Goal: Task Accomplishment & Management: Complete application form

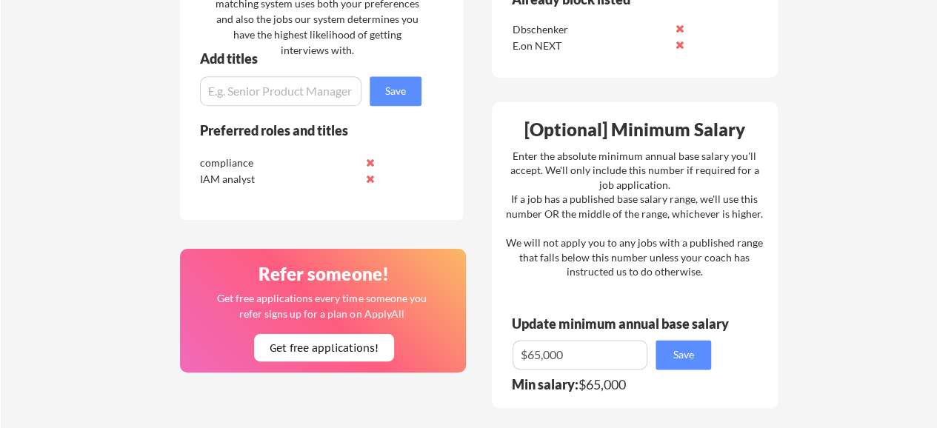
scroll to position [730, 0]
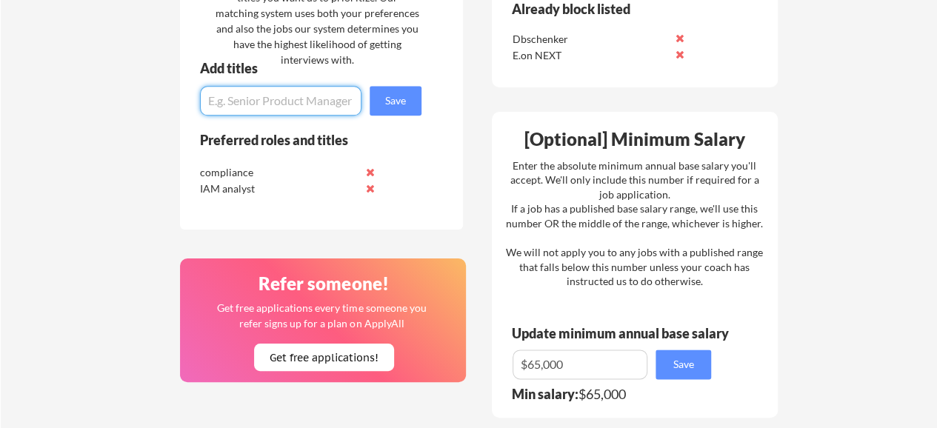
click at [327, 91] on input "input" at bounding box center [280, 101] width 161 height 30
type input "compliance analyst"
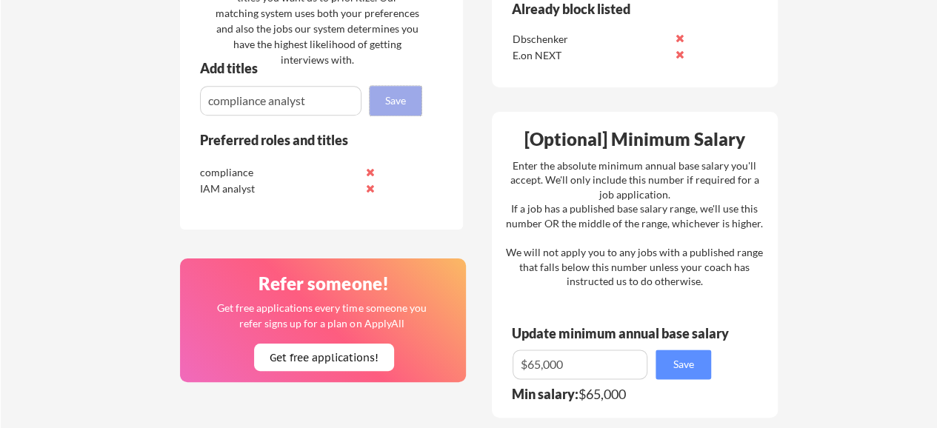
click at [400, 97] on button "Save" at bounding box center [396, 101] width 52 height 30
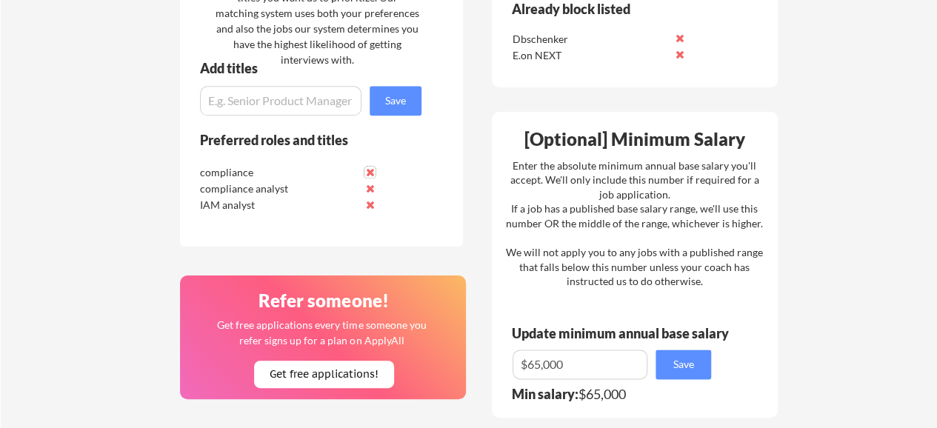
click at [370, 174] on button at bounding box center [369, 172] width 11 height 11
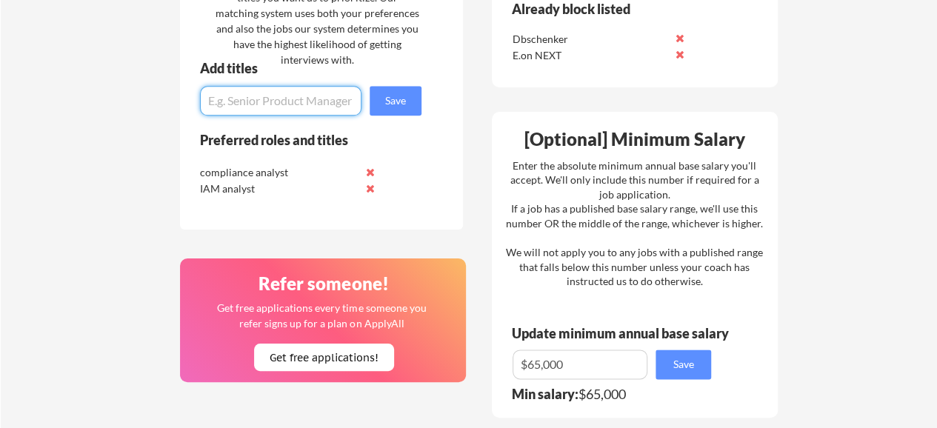
click at [262, 102] on input "input" at bounding box center [280, 101] width 161 height 30
type input "c"
drag, startPoint x: 228, startPoint y: 100, endPoint x: 150, endPoint y: 93, distance: 78.9
click at [238, 99] on input "input" at bounding box center [280, 101] width 161 height 30
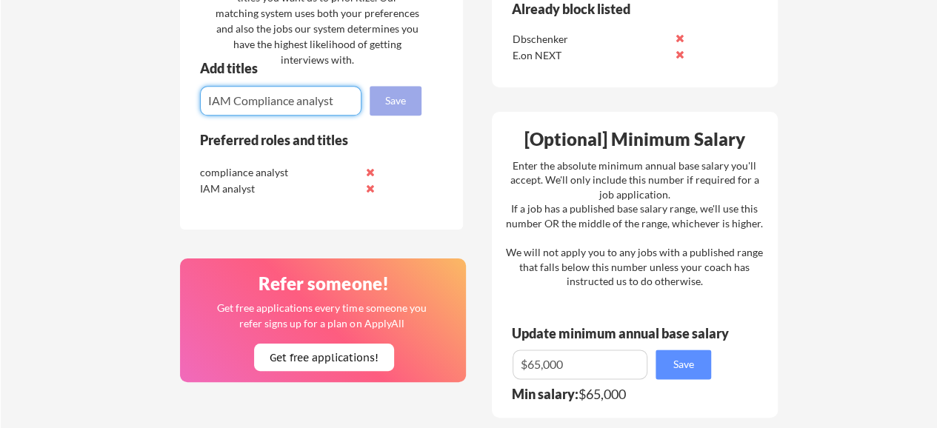
type input "IAM Compliance analyst"
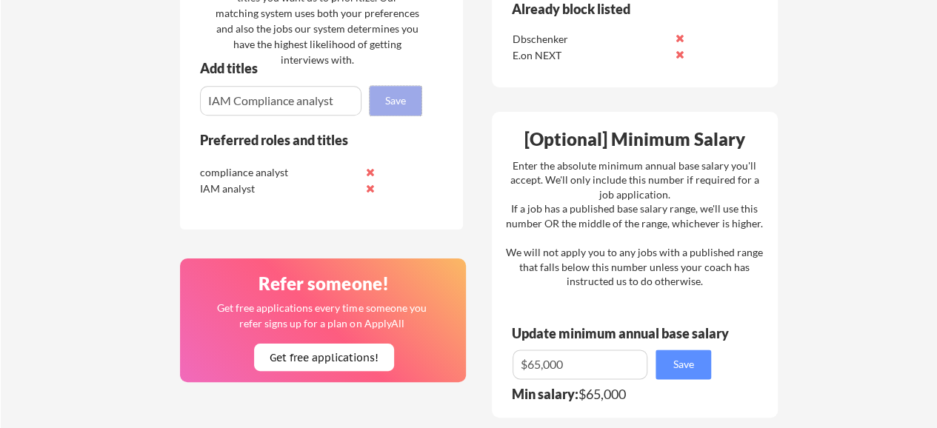
click at [401, 107] on button "Save" at bounding box center [396, 101] width 52 height 30
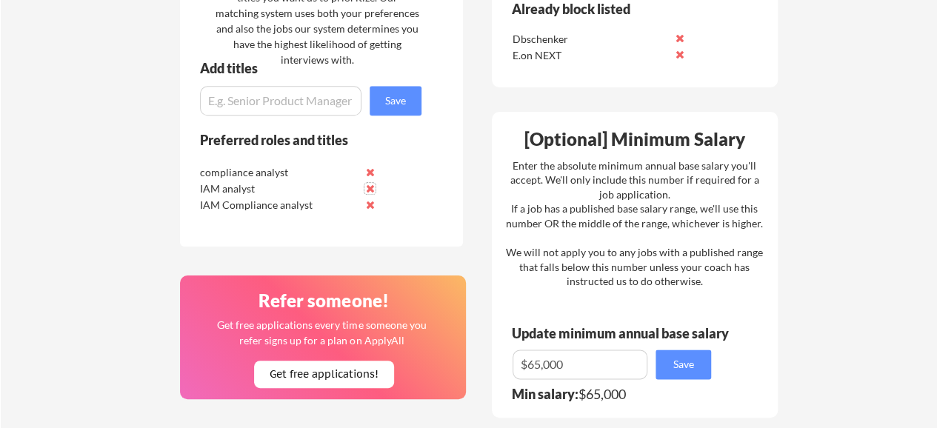
click at [375, 187] on button at bounding box center [369, 188] width 11 height 11
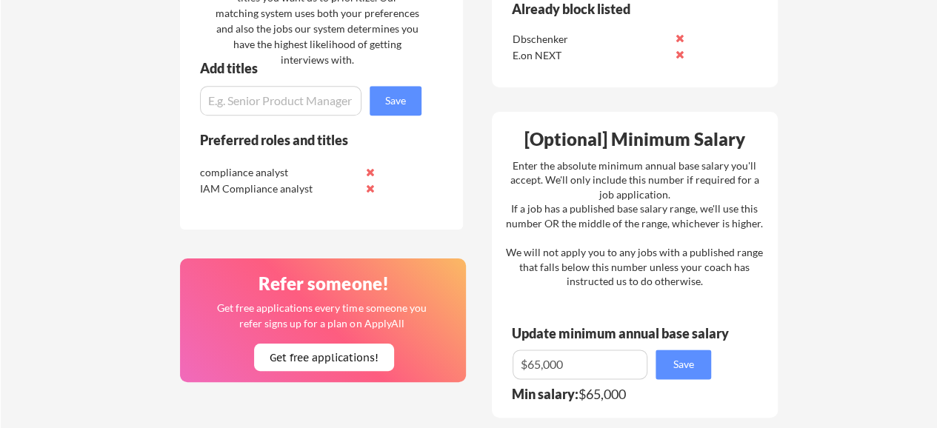
click at [307, 104] on input "input" at bounding box center [280, 101] width 161 height 30
click at [286, 89] on input "input" at bounding box center [280, 101] width 161 height 30
paste input "Compliance Officer"
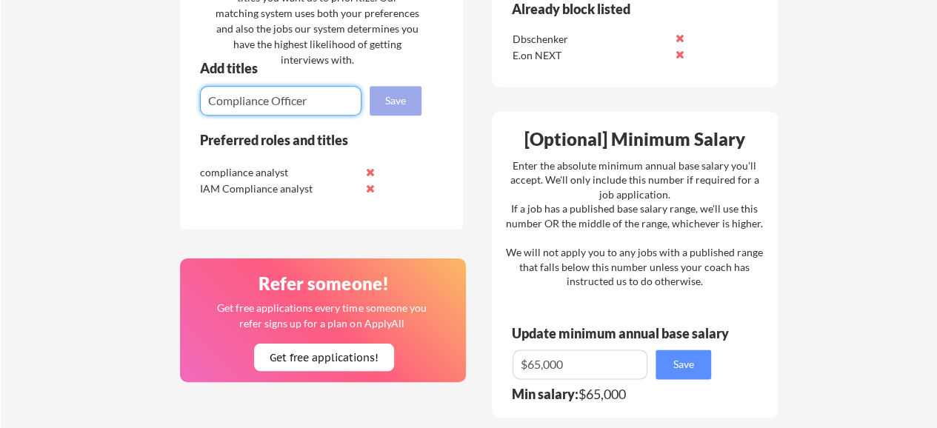
type input "Compliance Officer"
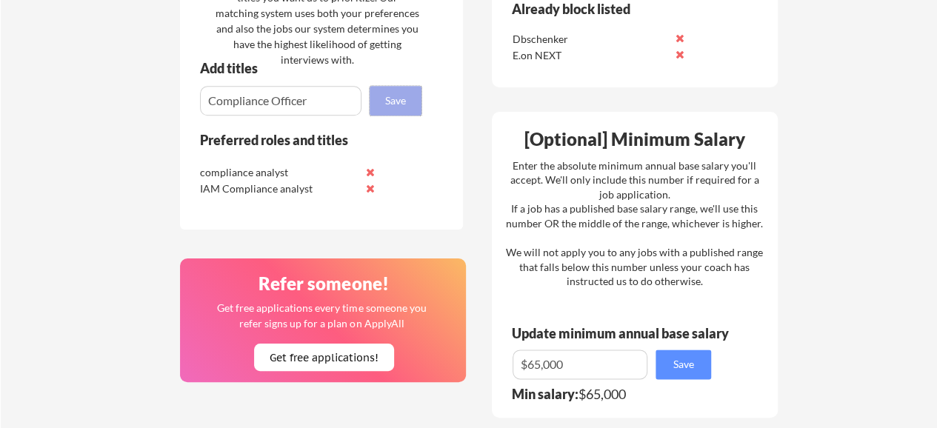
click at [393, 104] on button "Save" at bounding box center [396, 101] width 52 height 30
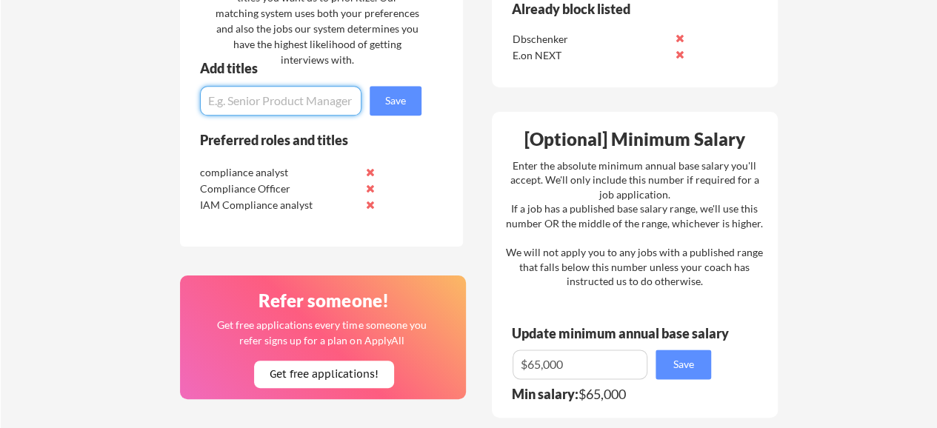
paste input "GRC Specialist"
type input "GRC Specialist"
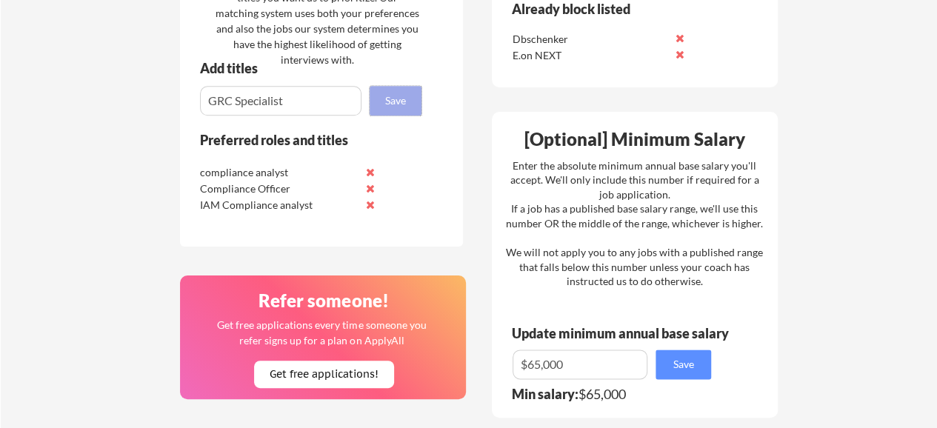
click at [397, 101] on button "Save" at bounding box center [396, 101] width 52 height 30
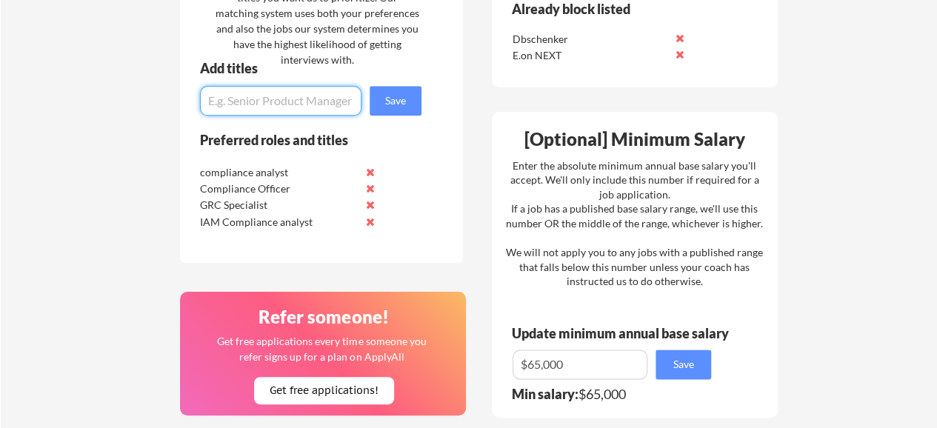
click at [255, 107] on input "input" at bounding box center [280, 101] width 161 height 30
paste input "GRC Specialist"
drag, startPoint x: 289, startPoint y: 97, endPoint x: 236, endPoint y: 96, distance: 52.6
click at [236, 96] on input "input" at bounding box center [280, 101] width 161 height 30
type input "GRC Analyst"
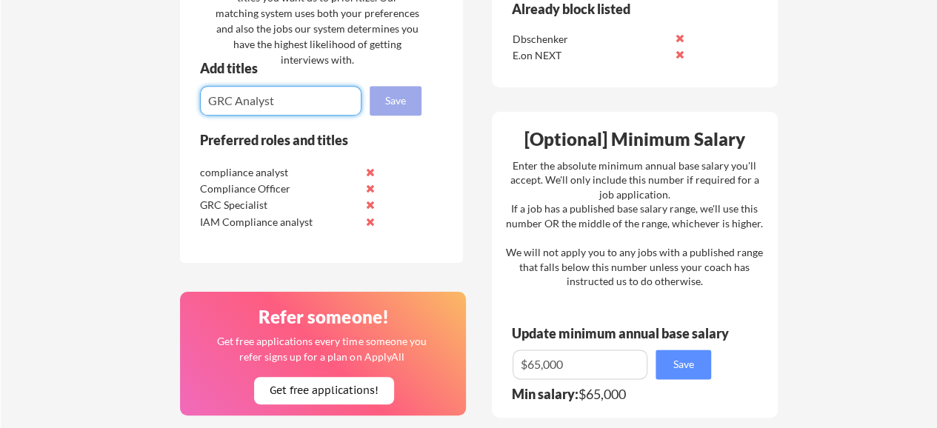
click at [400, 101] on button "Save" at bounding box center [396, 101] width 52 height 30
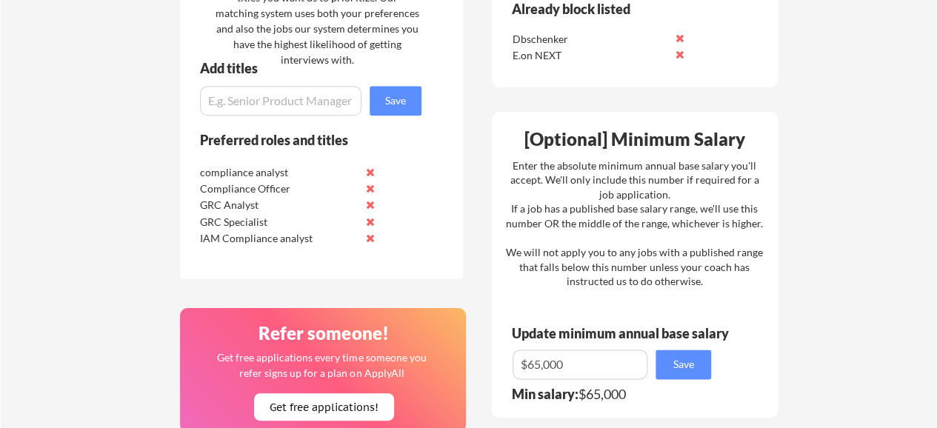
click at [261, 168] on div "compliance analyst" at bounding box center [278, 172] width 156 height 15
click at [258, 104] on input "input" at bounding box center [280, 101] width 161 height 30
paste input "IT Compliance Analyst"
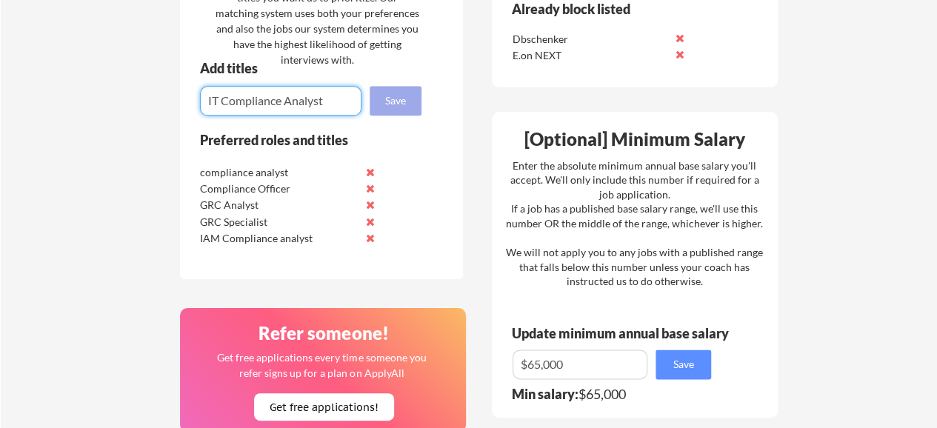
type input "IT Compliance Analyst"
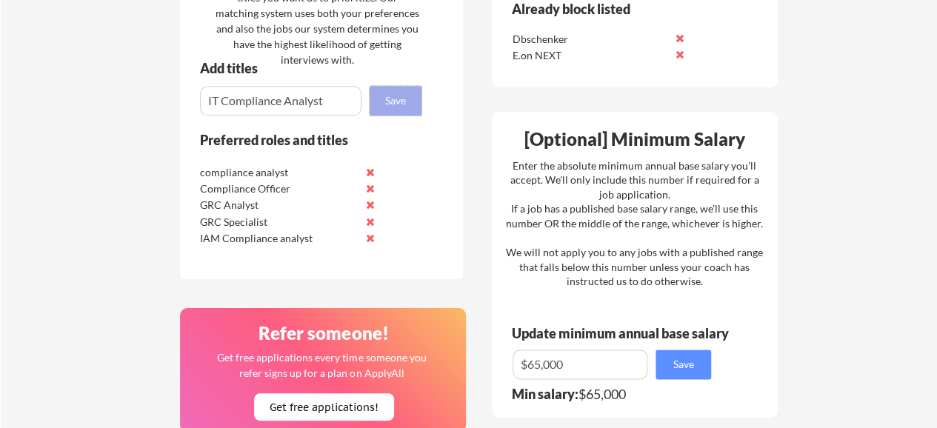
click at [384, 97] on button "Save" at bounding box center [396, 101] width 52 height 30
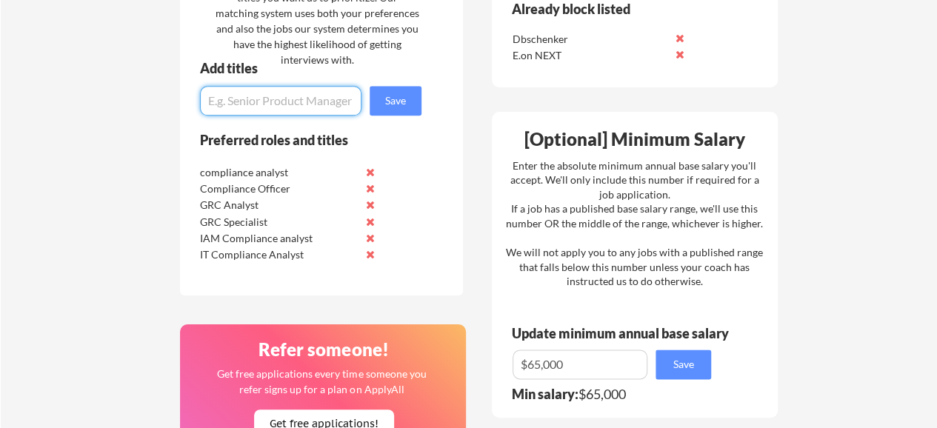
click at [286, 110] on input "input" at bounding box center [280, 101] width 161 height 30
paste input "Governance, Risk & Compliance Analyst"
type input "Governance, Risk & Compliance Analyst"
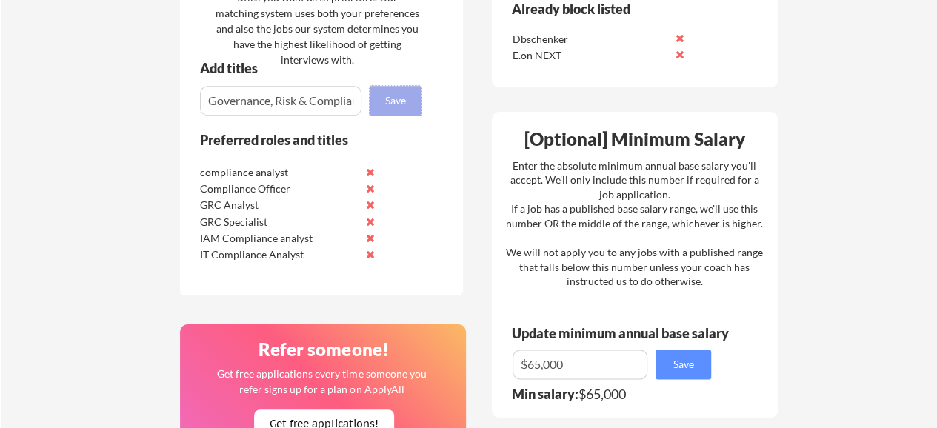
click at [385, 107] on button "Save" at bounding box center [396, 101] width 52 height 30
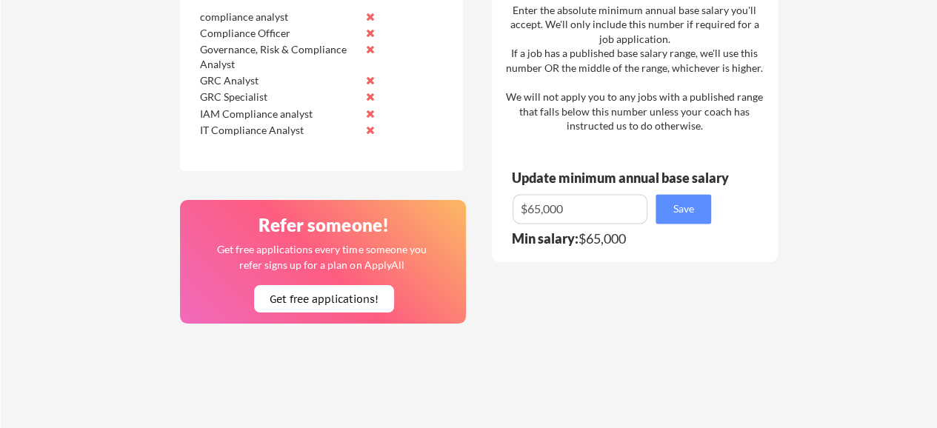
scroll to position [887, 0]
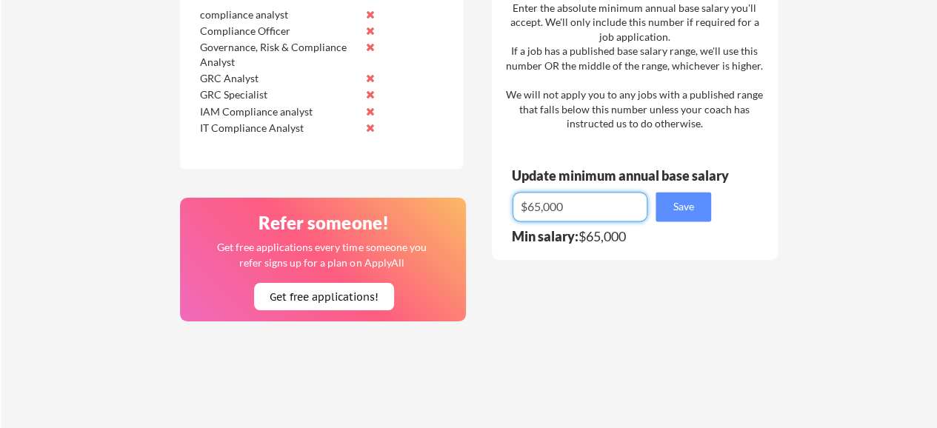
click at [618, 216] on input "input" at bounding box center [580, 207] width 135 height 30
click at [667, 207] on button "Save" at bounding box center [684, 207] width 56 height 30
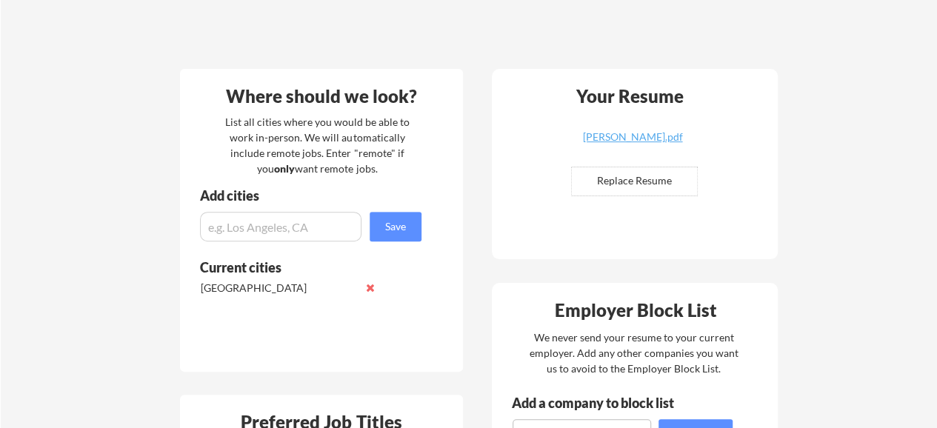
scroll to position [266, 0]
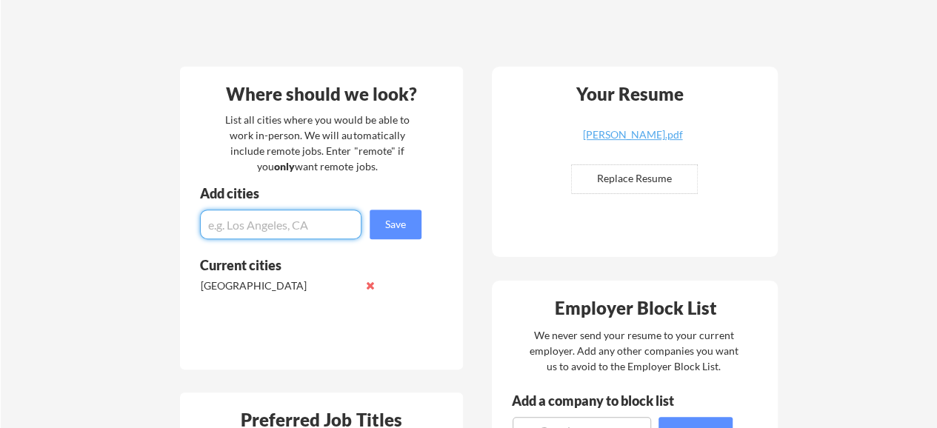
click at [296, 222] on input "input" at bounding box center [280, 225] width 161 height 30
type input "r"
type input "Remote"
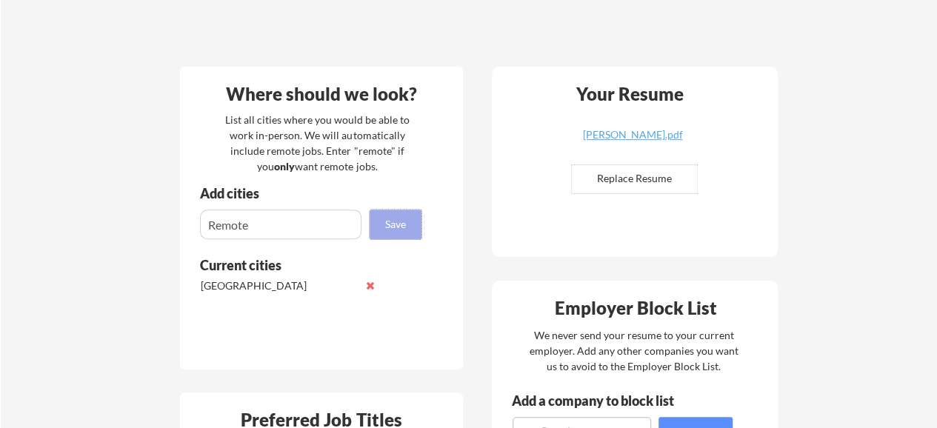
click at [402, 230] on button "Save" at bounding box center [396, 225] width 52 height 30
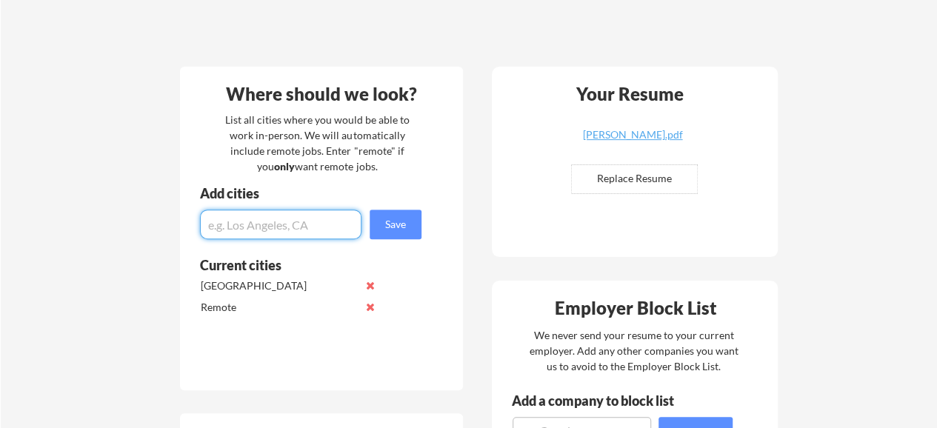
click at [332, 232] on input "input" at bounding box center [280, 225] width 161 height 30
type input "[GEOGRAPHIC_DATA]"
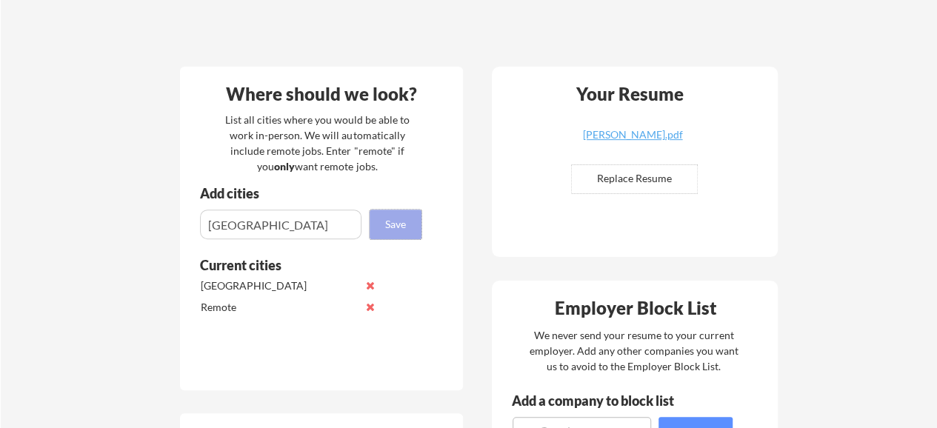
click at [376, 223] on button "Save" at bounding box center [396, 225] width 52 height 30
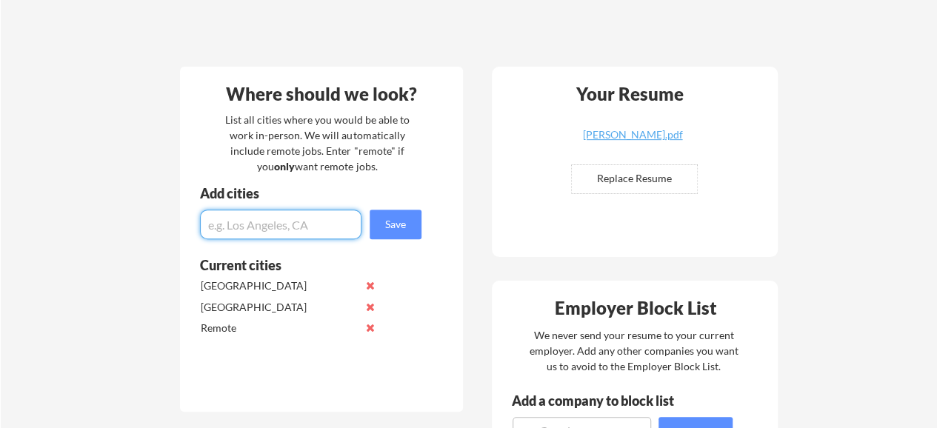
click at [267, 233] on input "input" at bounding box center [280, 225] width 161 height 30
type input "[GEOGRAPHIC_DATA]"
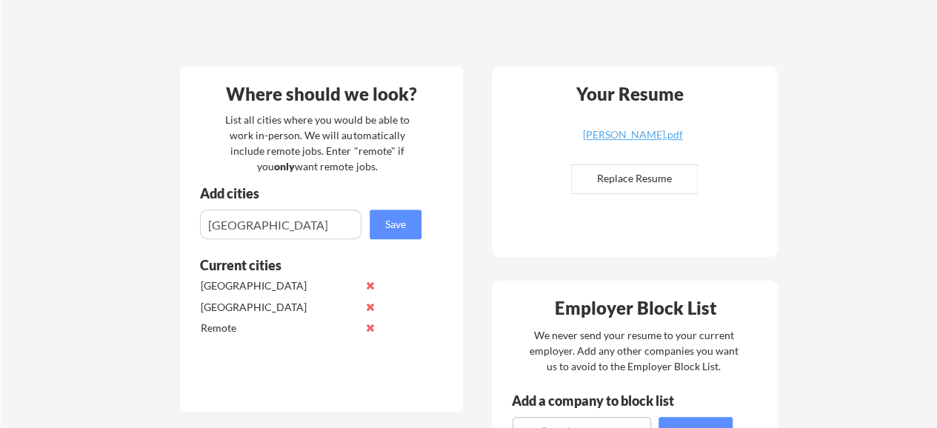
click at [424, 220] on div "Add cities Save" at bounding box center [312, 213] width 265 height 53
click at [396, 240] on div "Where should we look? List all cities where you would be able to work in-person…" at bounding box center [321, 239] width 283 height 345
click at [401, 224] on button "Save" at bounding box center [396, 225] width 52 height 30
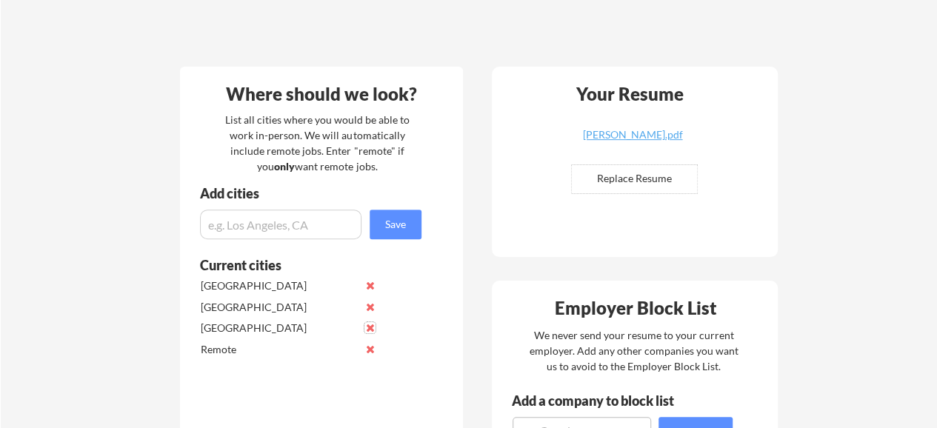
click at [368, 330] on button at bounding box center [369, 327] width 11 height 11
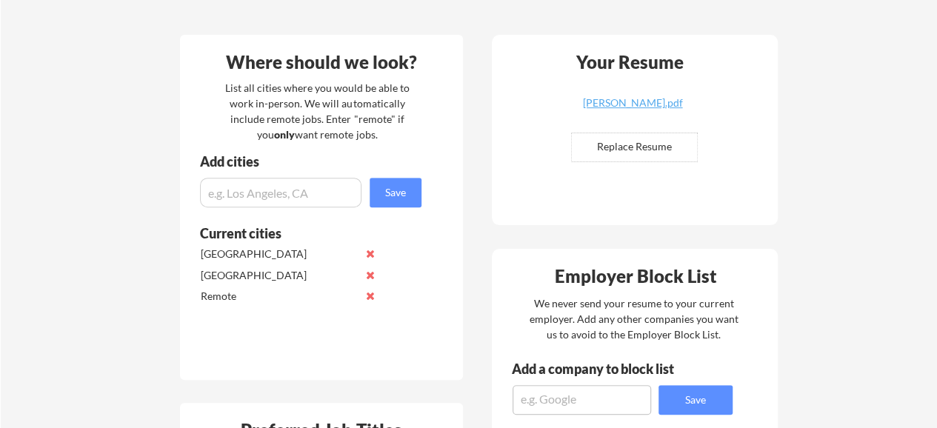
scroll to position [0, 0]
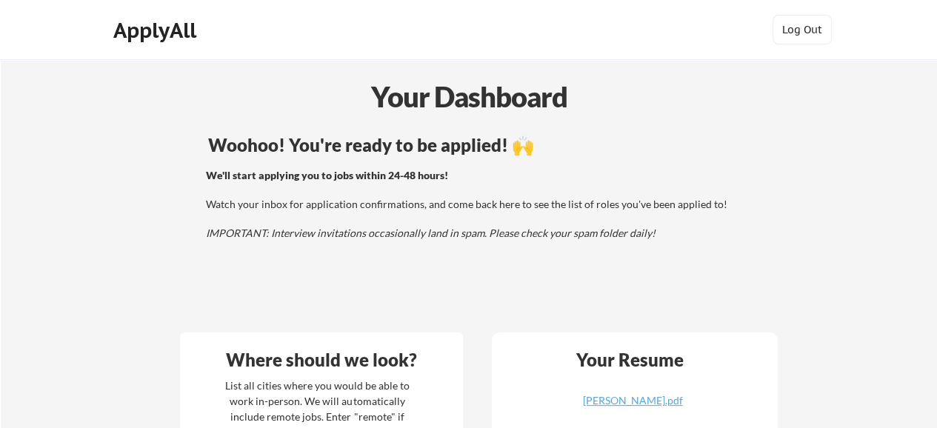
click at [388, 226] on div "We'll start applying you to jobs within 24-48 hours! Watch your inbox for appli…" at bounding box center [473, 204] width 534 height 73
click at [387, 224] on div "We'll start applying you to jobs within 24-48 hours! Watch your inbox for appli…" at bounding box center [473, 204] width 534 height 73
